Goal: Task Accomplishment & Management: Complete application form

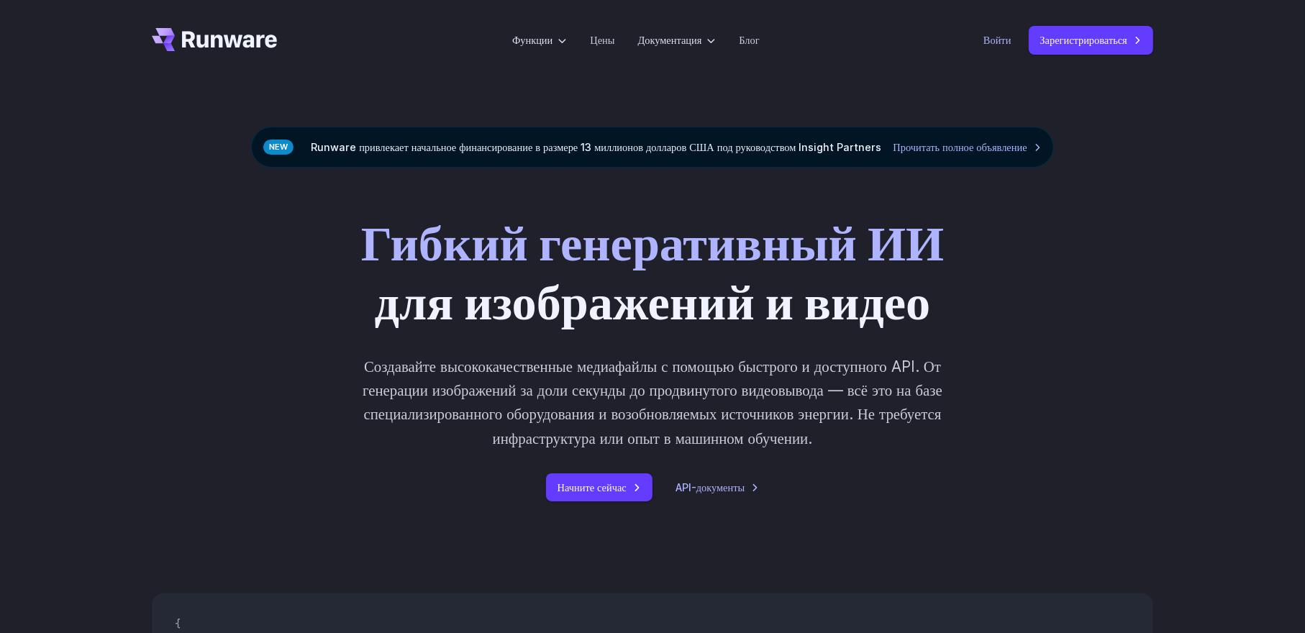
click at [998, 35] on font "Войти" at bounding box center [997, 40] width 28 height 12
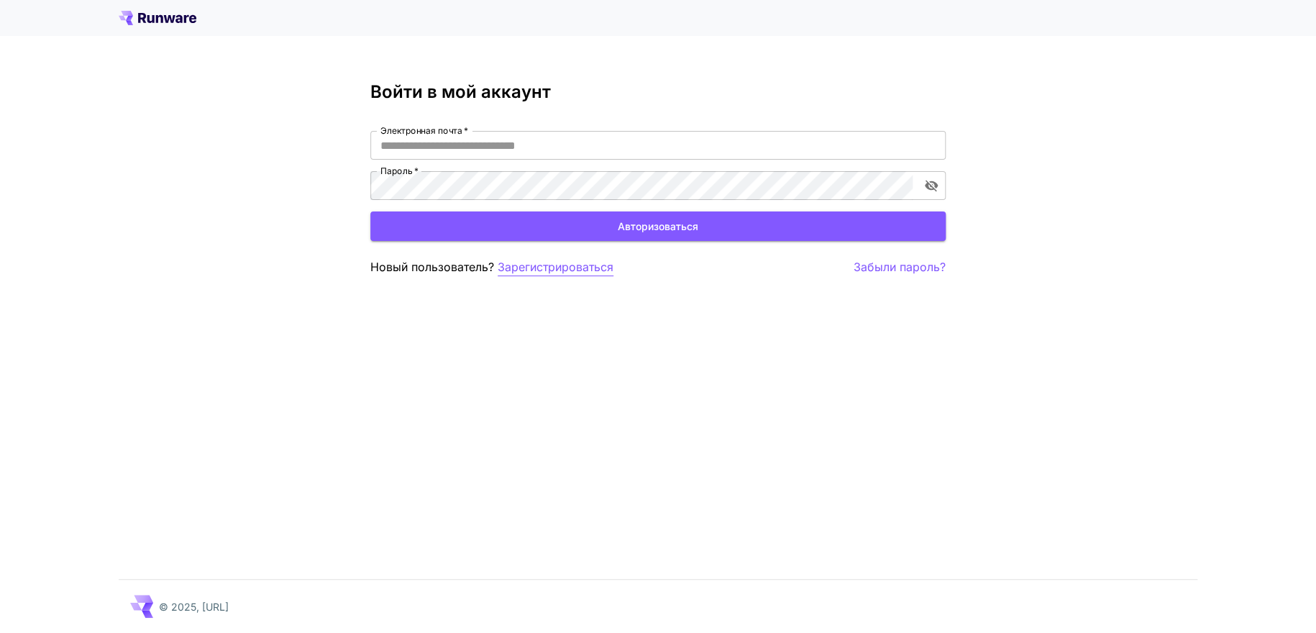
click at [544, 265] on font "Зарегистрироваться" at bounding box center [556, 267] width 116 height 14
